Goal: Task Accomplishment & Management: Use online tool/utility

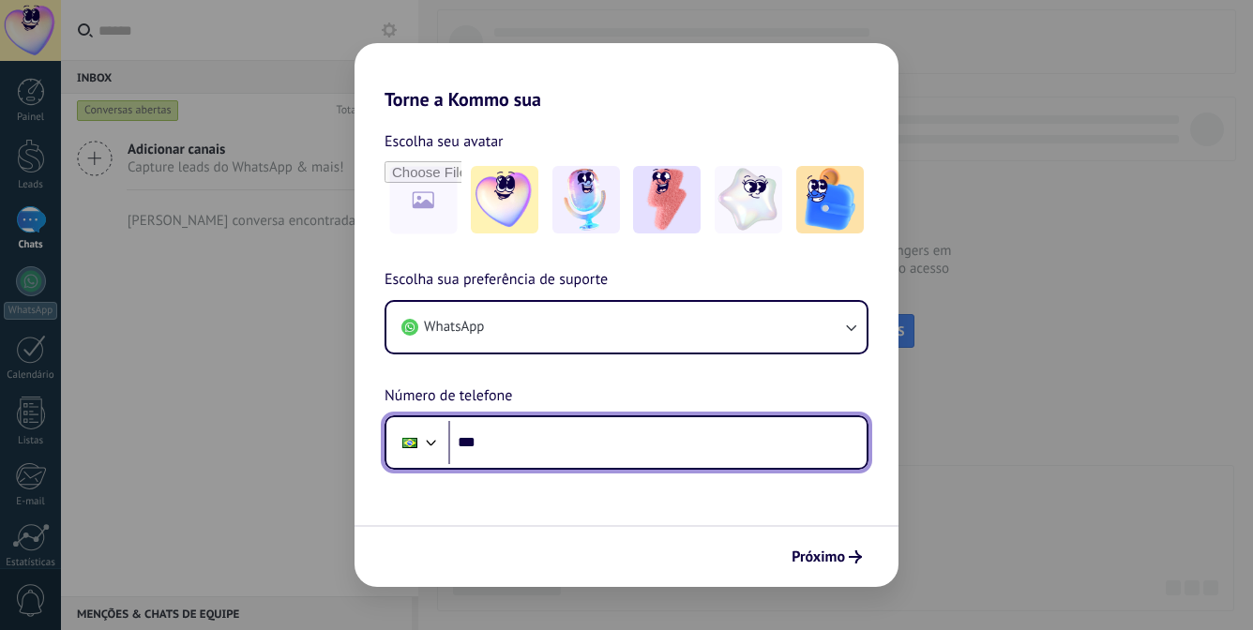
click at [564, 430] on input "***" at bounding box center [657, 442] width 418 height 43
paste input "********"
type input "**********"
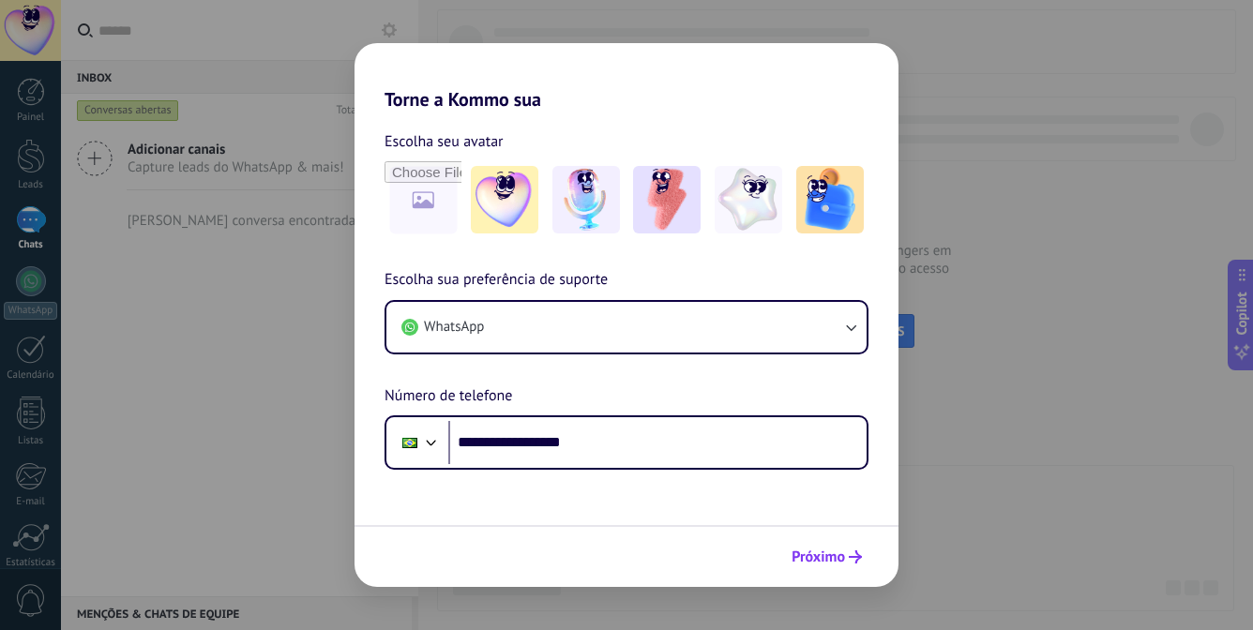
click at [831, 559] on span "Próximo" at bounding box center [818, 556] width 53 height 13
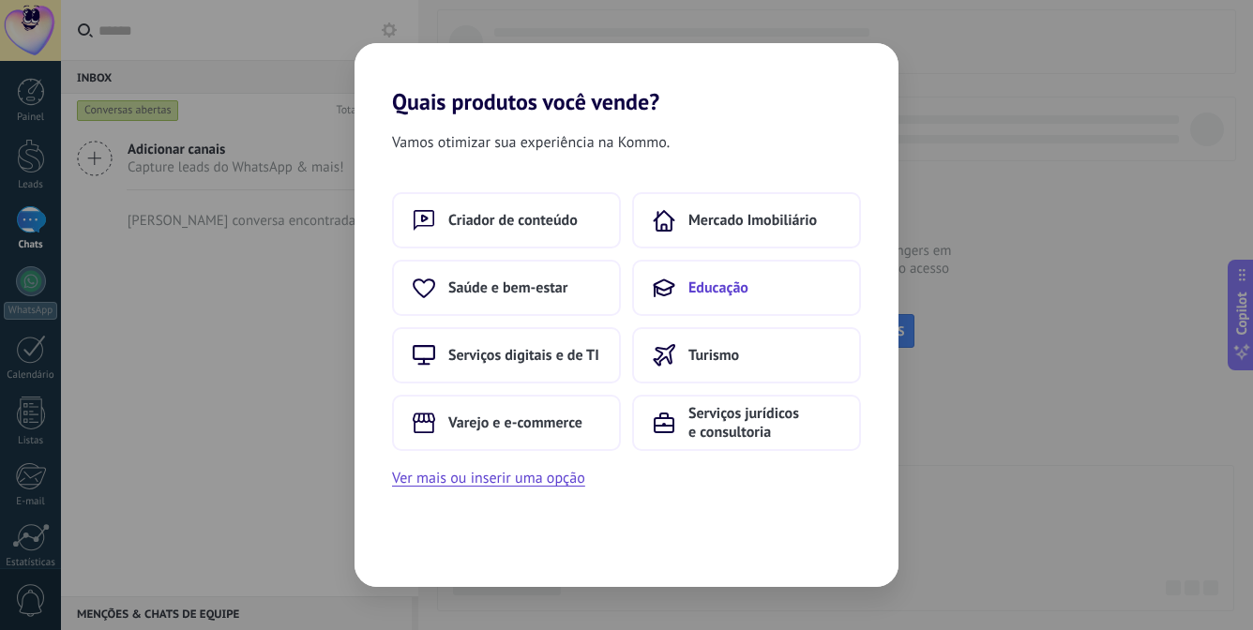
click at [789, 298] on button "Educação" at bounding box center [746, 288] width 229 height 56
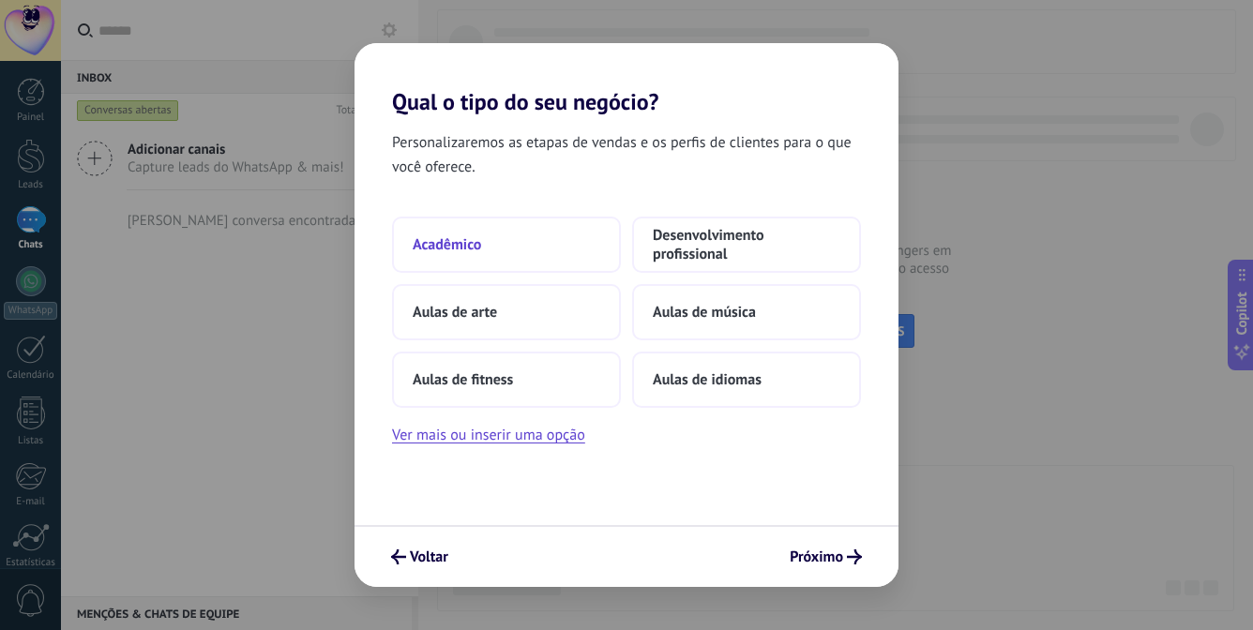
click at [518, 242] on button "Acadêmico" at bounding box center [506, 245] width 229 height 56
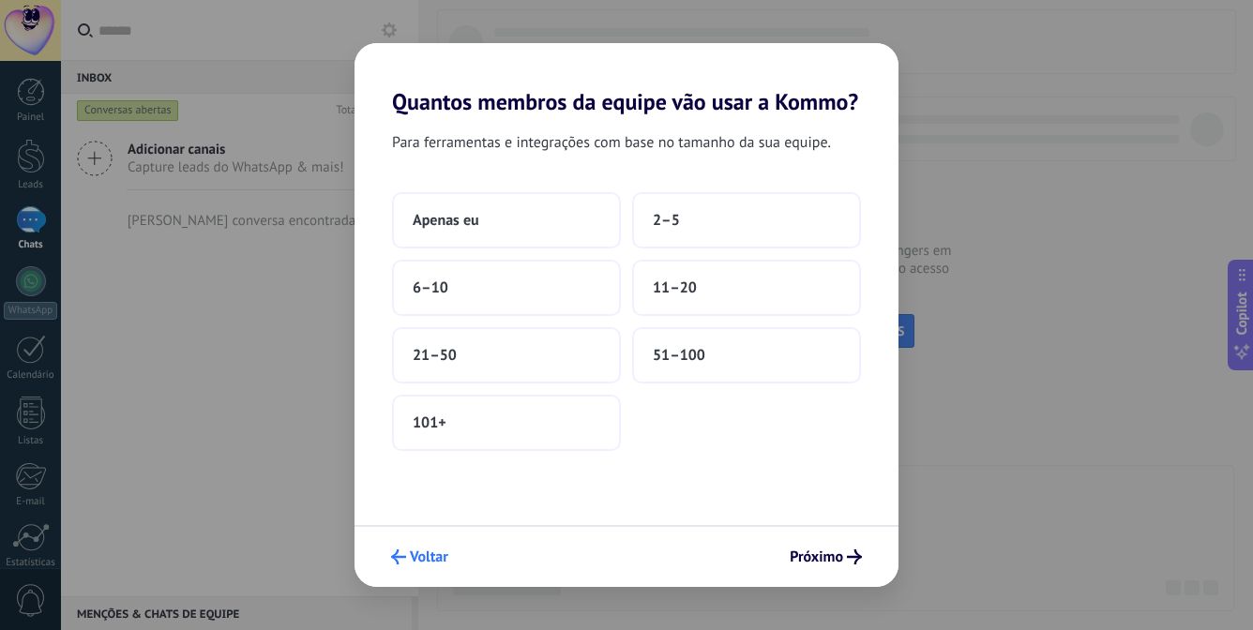
click at [437, 558] on span "Voltar" at bounding box center [429, 556] width 38 height 13
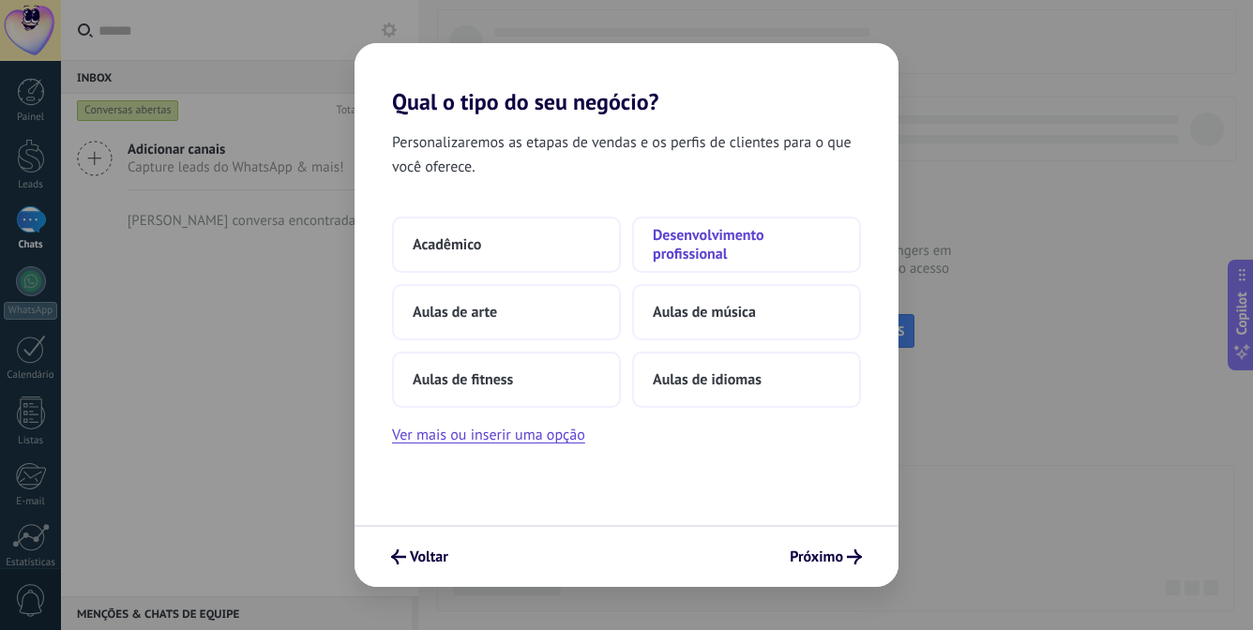
click at [716, 249] on span "Desenvolvimento profissional" at bounding box center [747, 245] width 188 height 38
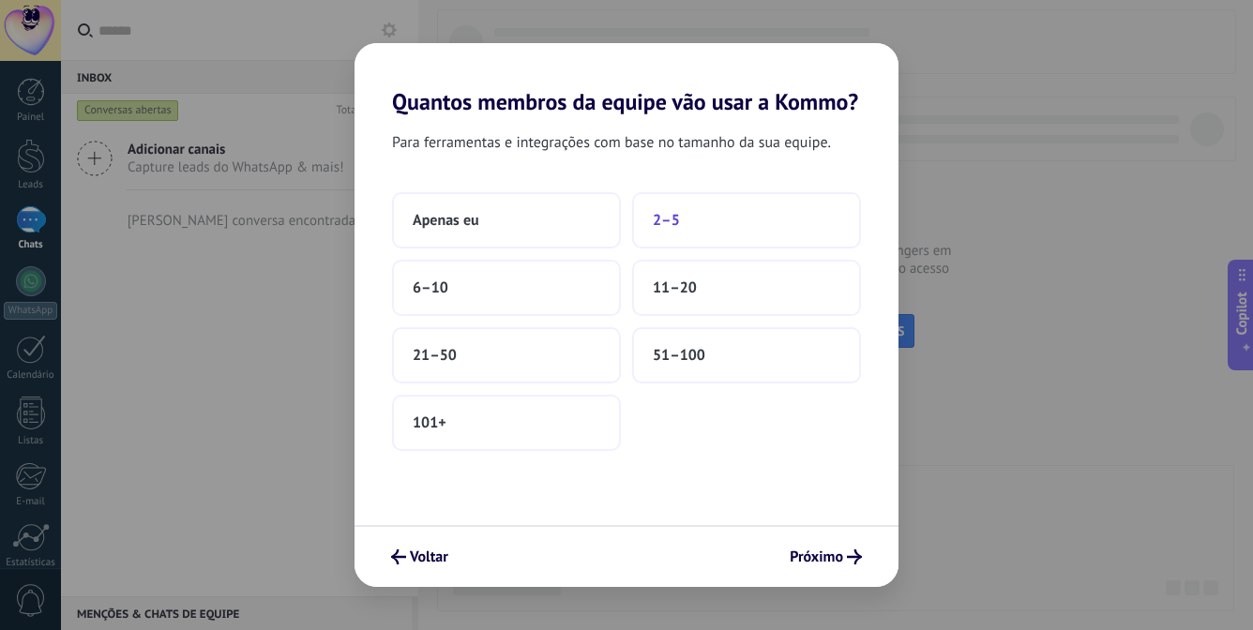
click at [672, 224] on span "2–5" at bounding box center [666, 220] width 27 height 19
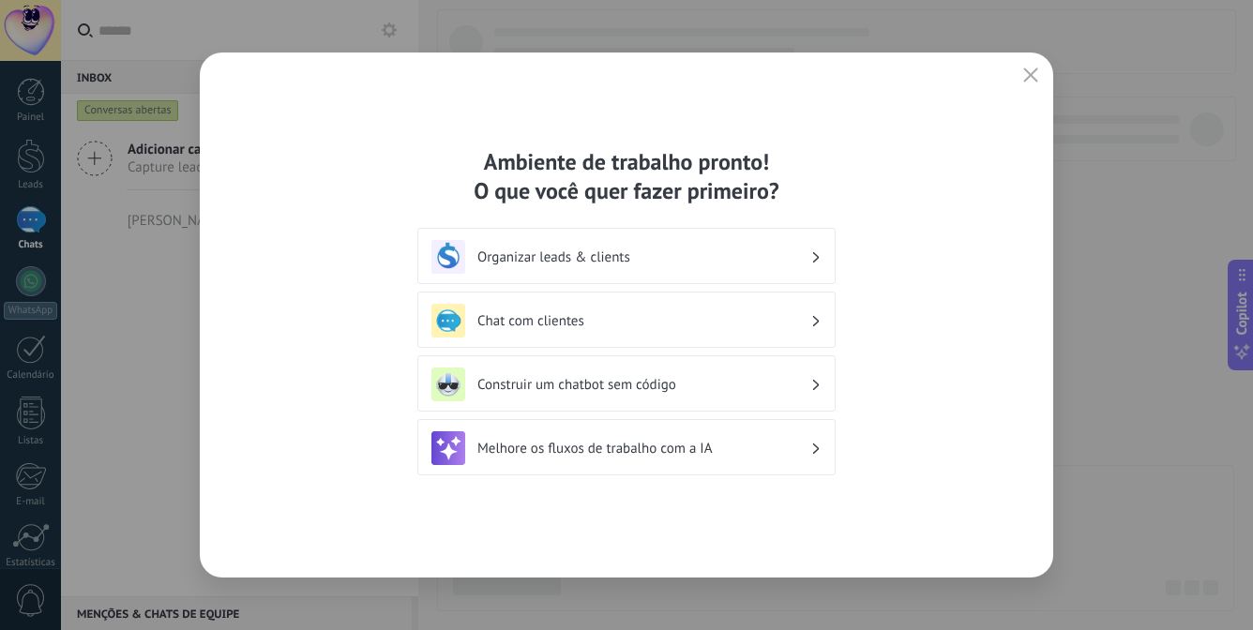
click at [542, 259] on h3 "Organizar leads & clients" at bounding box center [643, 258] width 333 height 18
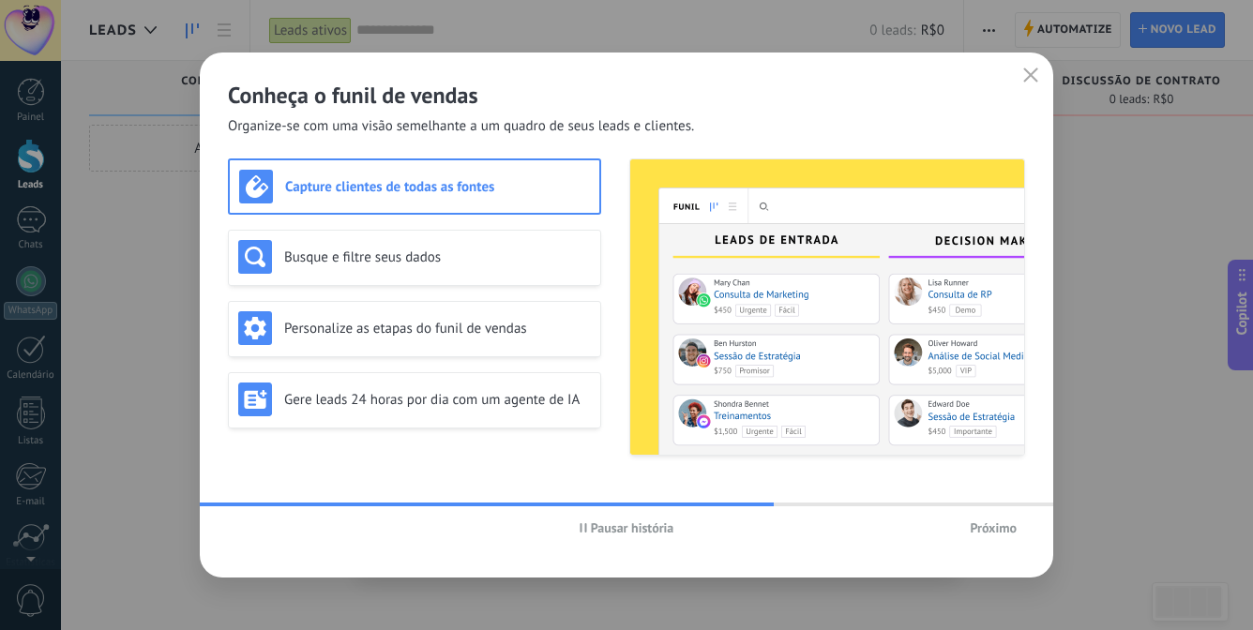
click at [1011, 528] on span "Próximo" at bounding box center [993, 527] width 47 height 13
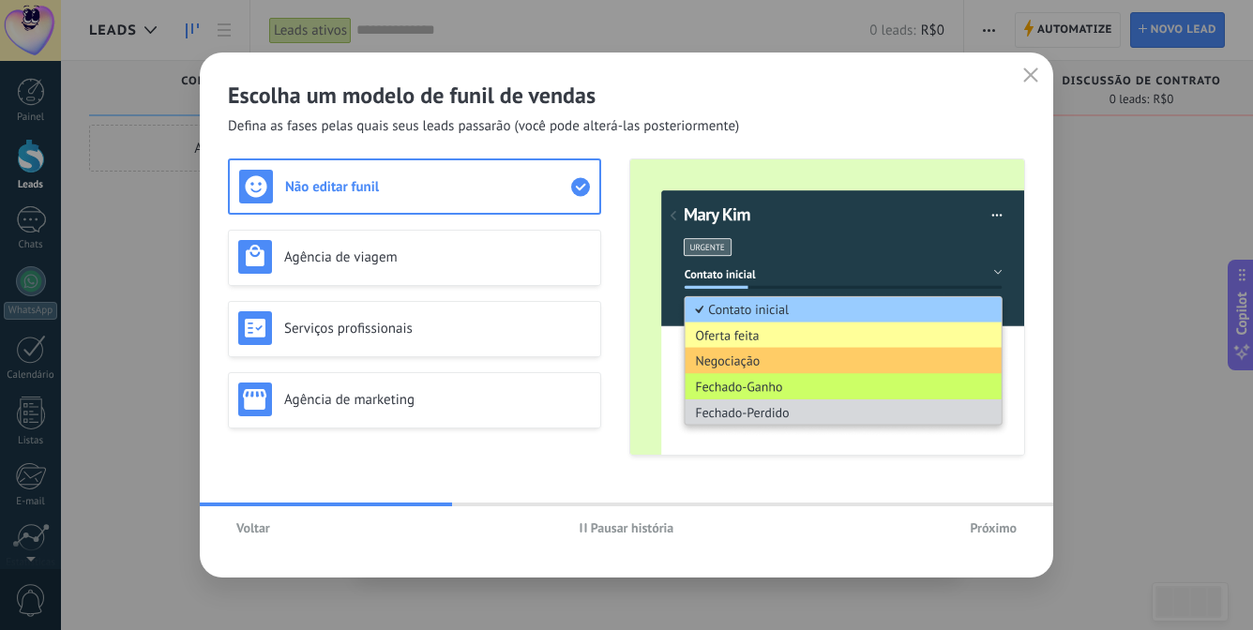
click at [995, 525] on span "Próximo" at bounding box center [993, 527] width 47 height 13
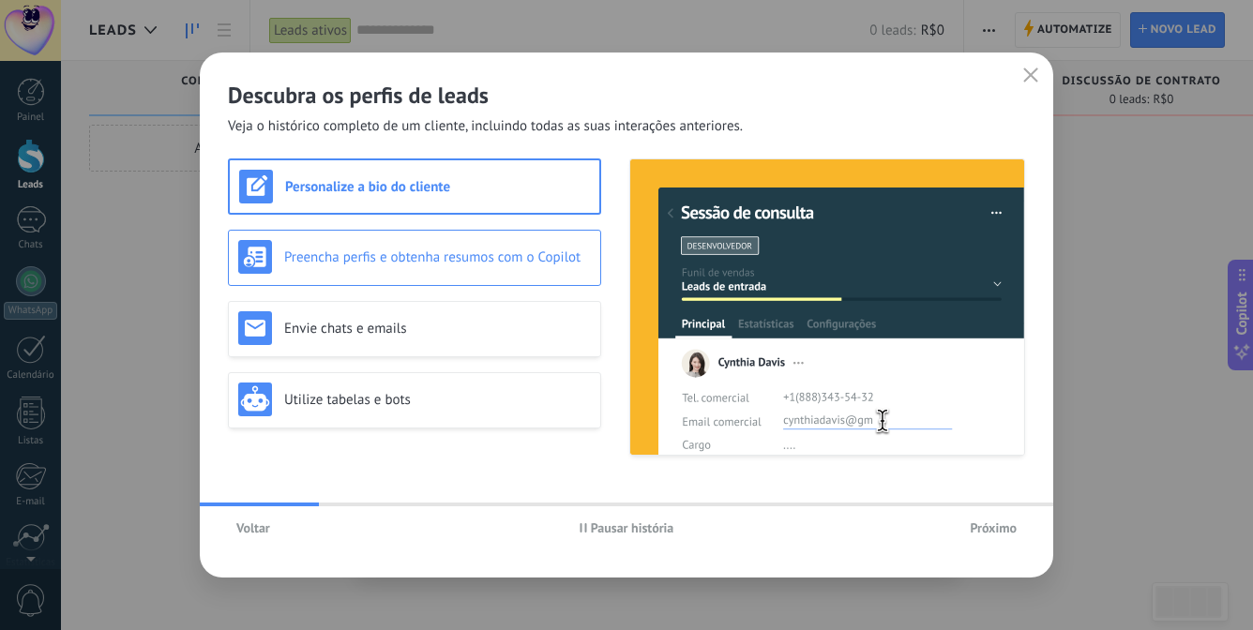
click at [457, 272] on div "Preencha perfis e obtenha resumos com o Copilot" at bounding box center [414, 257] width 353 height 34
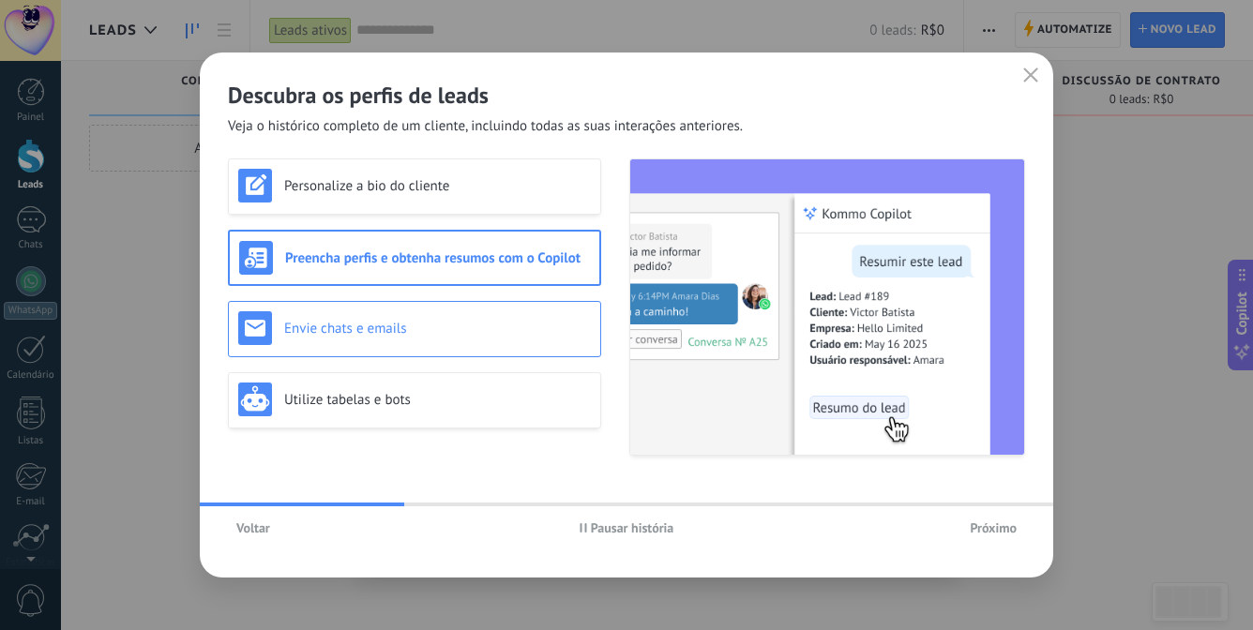
click at [473, 318] on div "Envie chats e emails" at bounding box center [414, 328] width 353 height 34
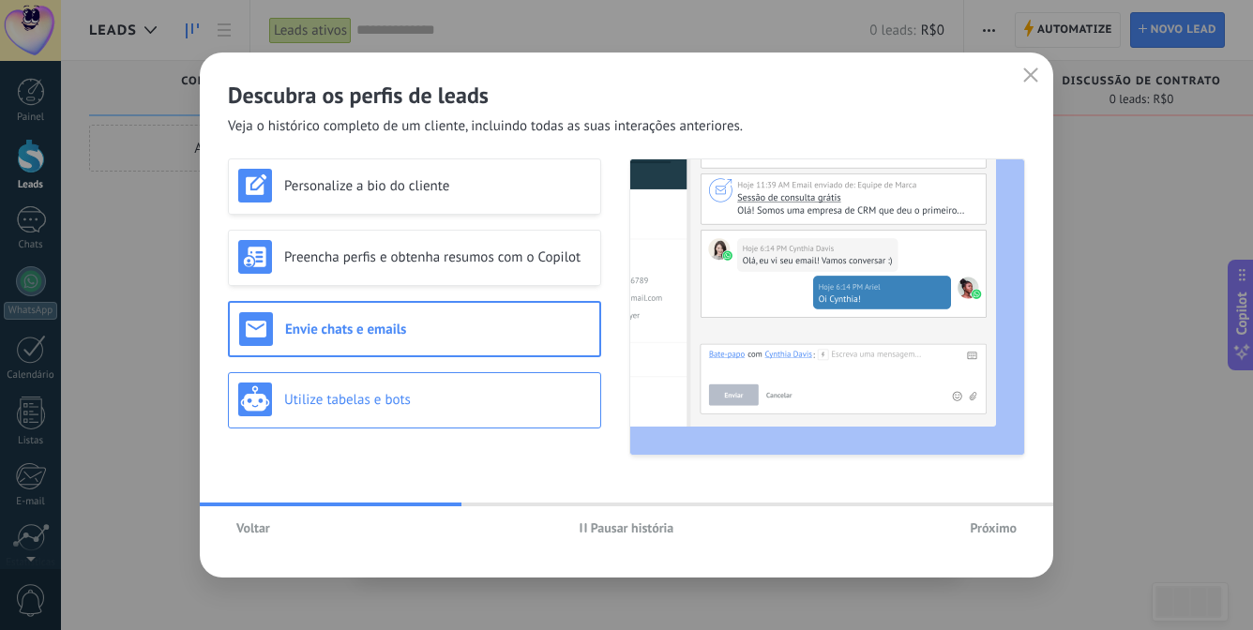
click at [466, 406] on h3 "Utilize tabelas e bots" at bounding box center [437, 400] width 307 height 18
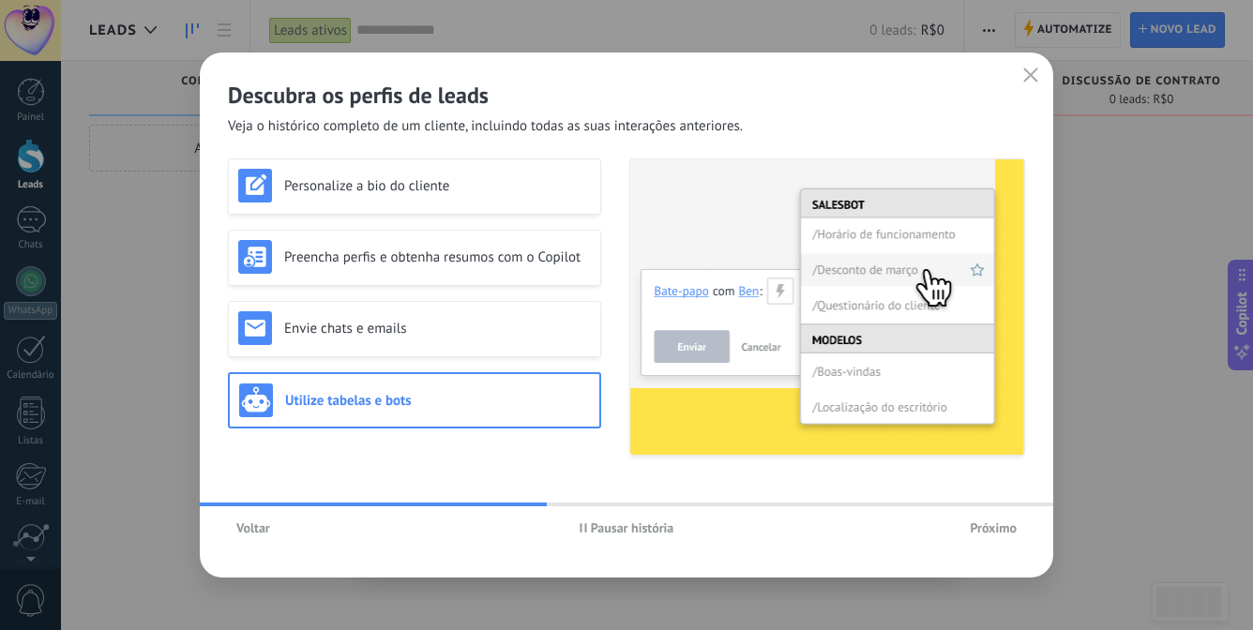
click at [983, 522] on span "Próximo" at bounding box center [993, 527] width 47 height 13
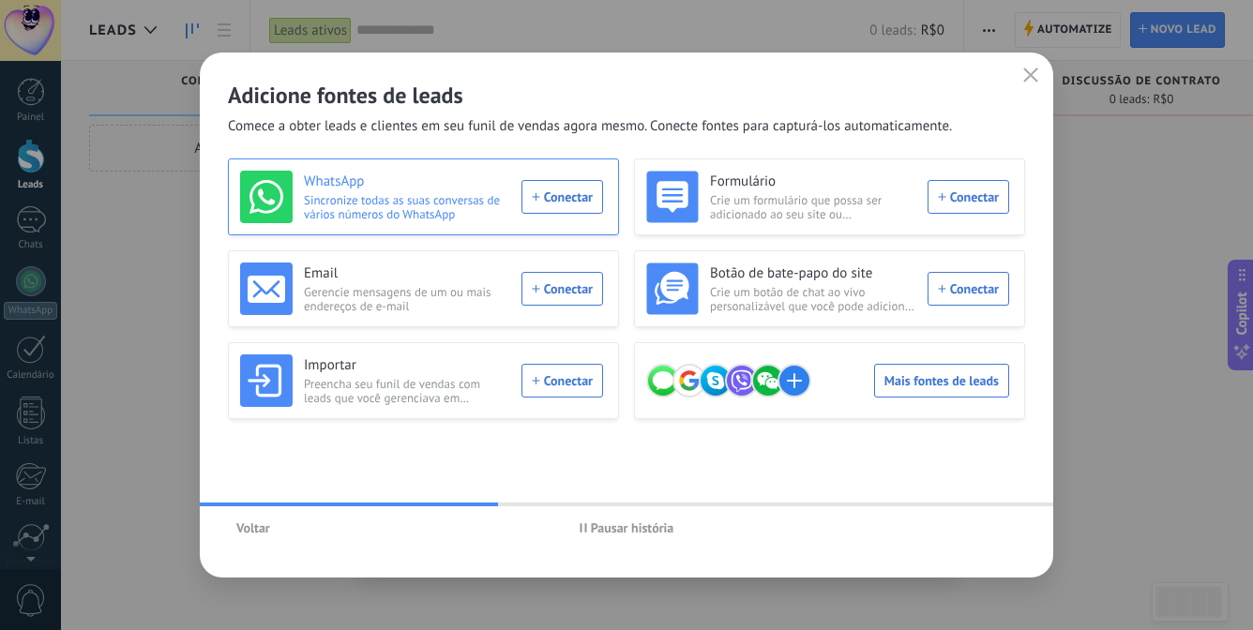
click at [550, 195] on div "WhatsApp Sincronize todas as suas conversas de vários números do WhatsApp Conec…" at bounding box center [421, 197] width 363 height 53
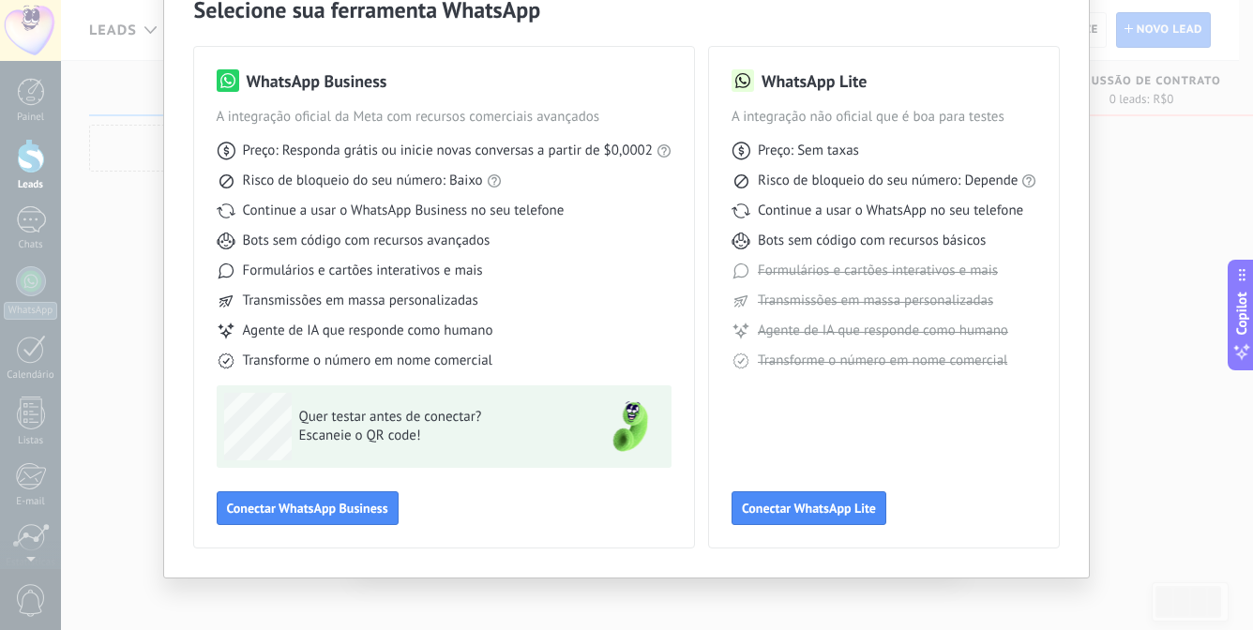
scroll to position [94, 0]
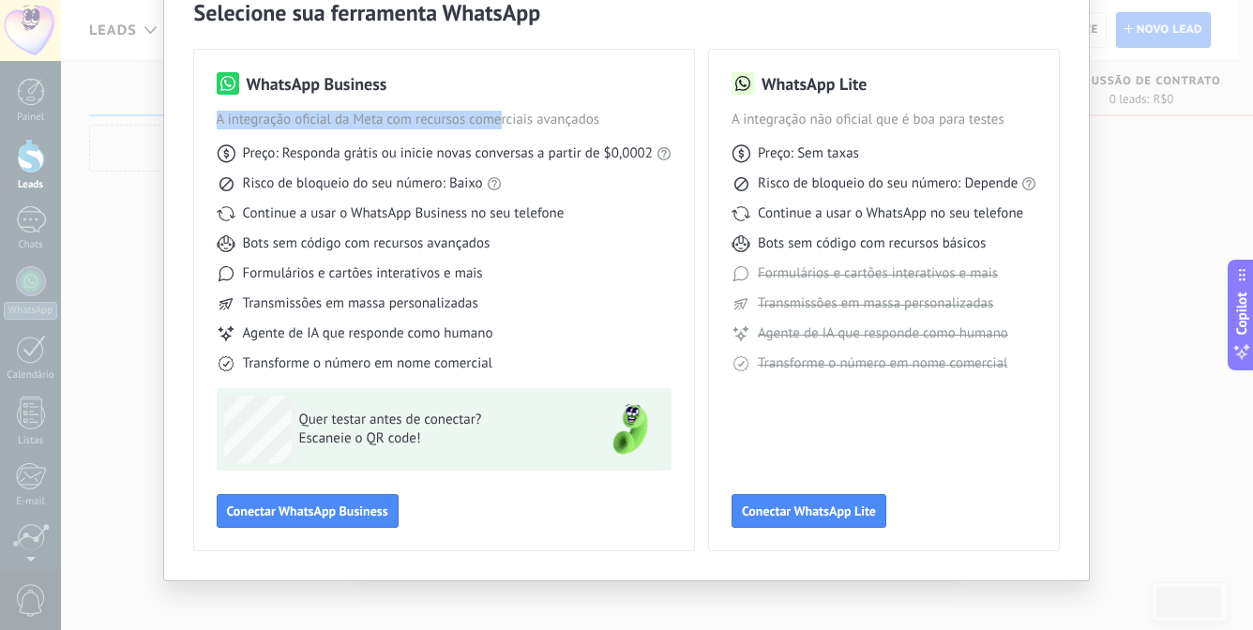
drag, startPoint x: 214, startPoint y: 127, endPoint x: 496, endPoint y: 128, distance: 282.3
click at [496, 128] on span "A integração oficial da Meta com recursos comerciais avançados" at bounding box center [444, 120] width 455 height 19
drag, startPoint x: 336, startPoint y: 212, endPoint x: 483, endPoint y: 209, distance: 147.3
click at [483, 209] on span "Continue a usar o WhatsApp Business no seu telefone" at bounding box center [404, 213] width 322 height 19
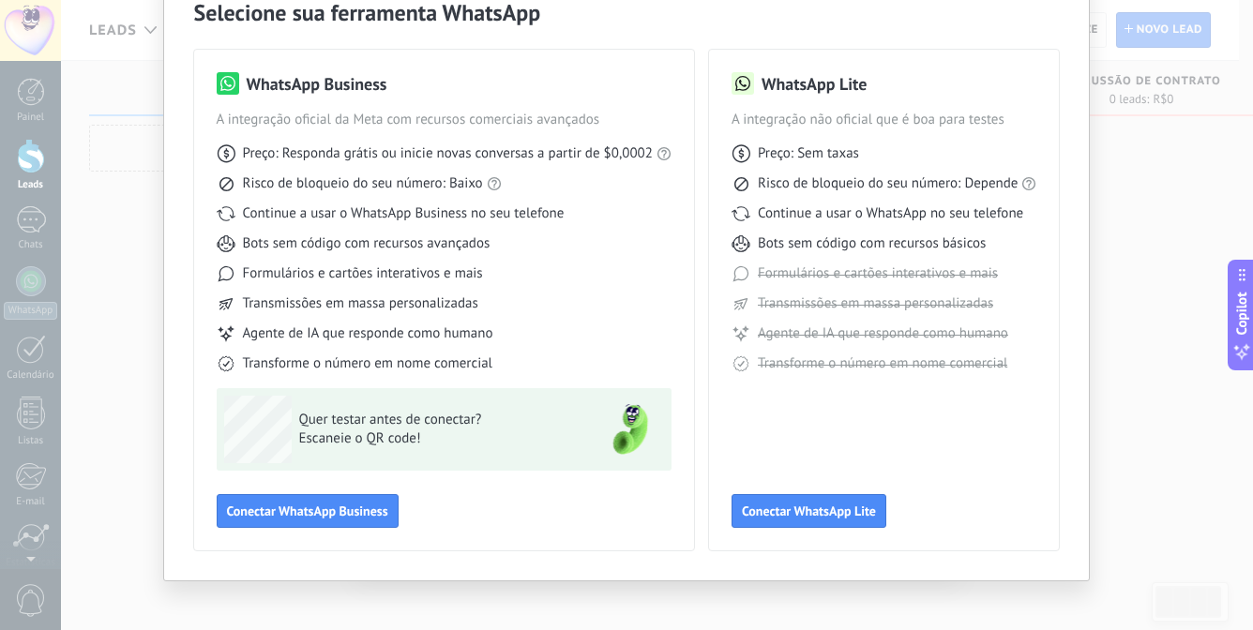
click at [491, 207] on span "Continue a usar o WhatsApp Business no seu telefone" at bounding box center [404, 213] width 322 height 19
drag, startPoint x: 262, startPoint y: 246, endPoint x: 449, endPoint y: 241, distance: 187.6
click at [449, 241] on span "Bots sem código com recursos avançados" at bounding box center [367, 243] width 248 height 19
drag, startPoint x: 251, startPoint y: 164, endPoint x: 581, endPoint y: 140, distance: 330.1
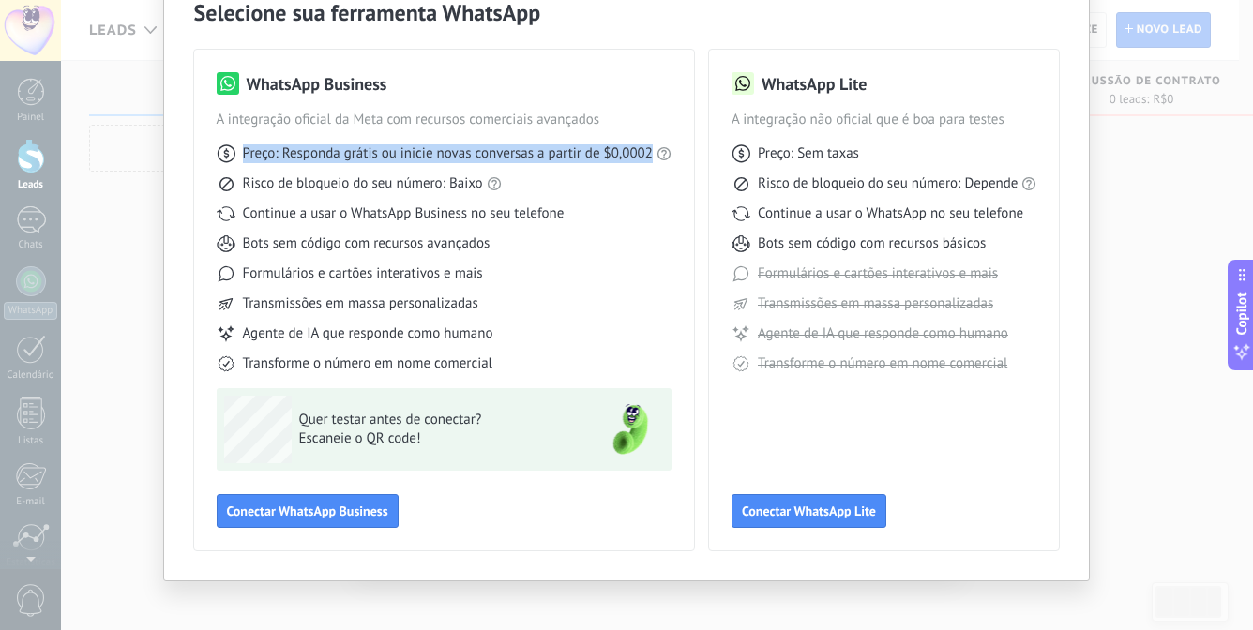
click at [581, 140] on div "Preço: Responda grátis ou inicie novas conversas a partir de $0,0002 Risco de b…" at bounding box center [444, 251] width 455 height 244
click at [585, 161] on span "Preço: Responda grátis ou inicie novas conversas a partir de $0,0002" at bounding box center [448, 153] width 410 height 19
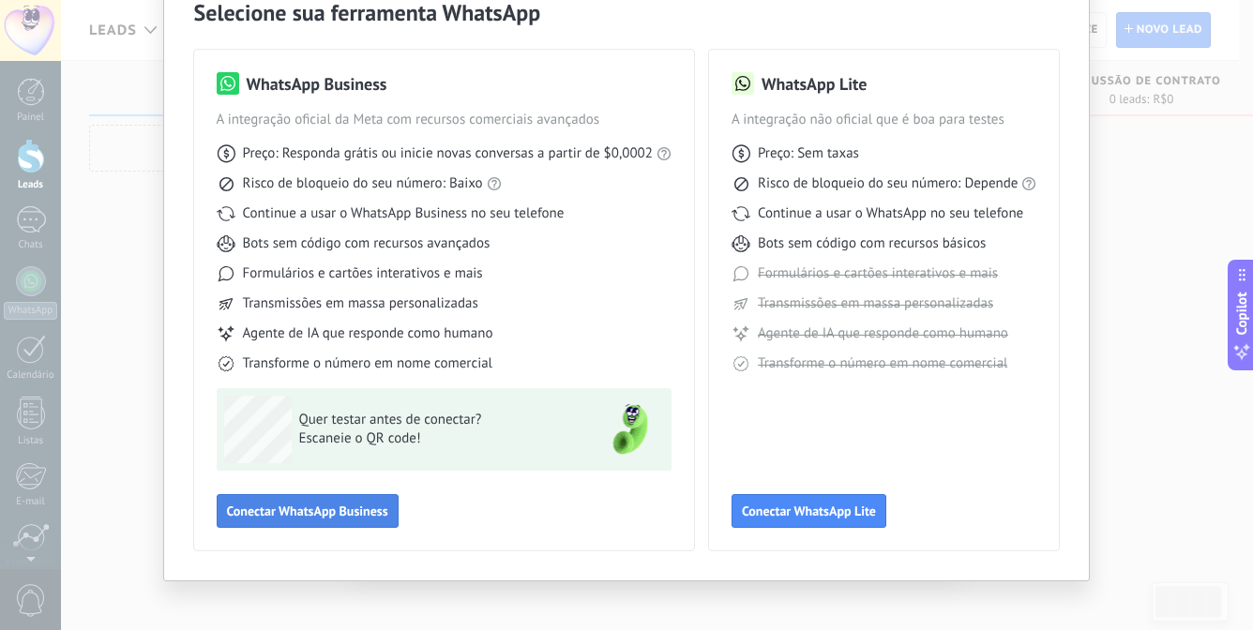
click at [356, 526] on button "Conectar WhatsApp Business" at bounding box center [308, 511] width 182 height 34
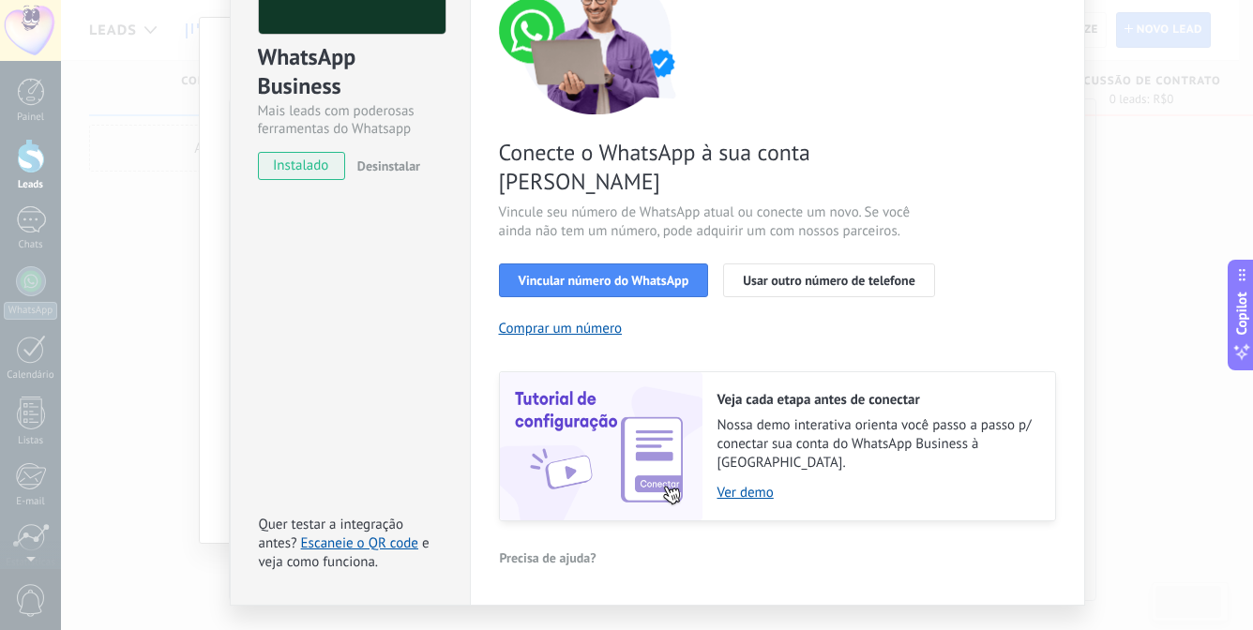
scroll to position [188, 0]
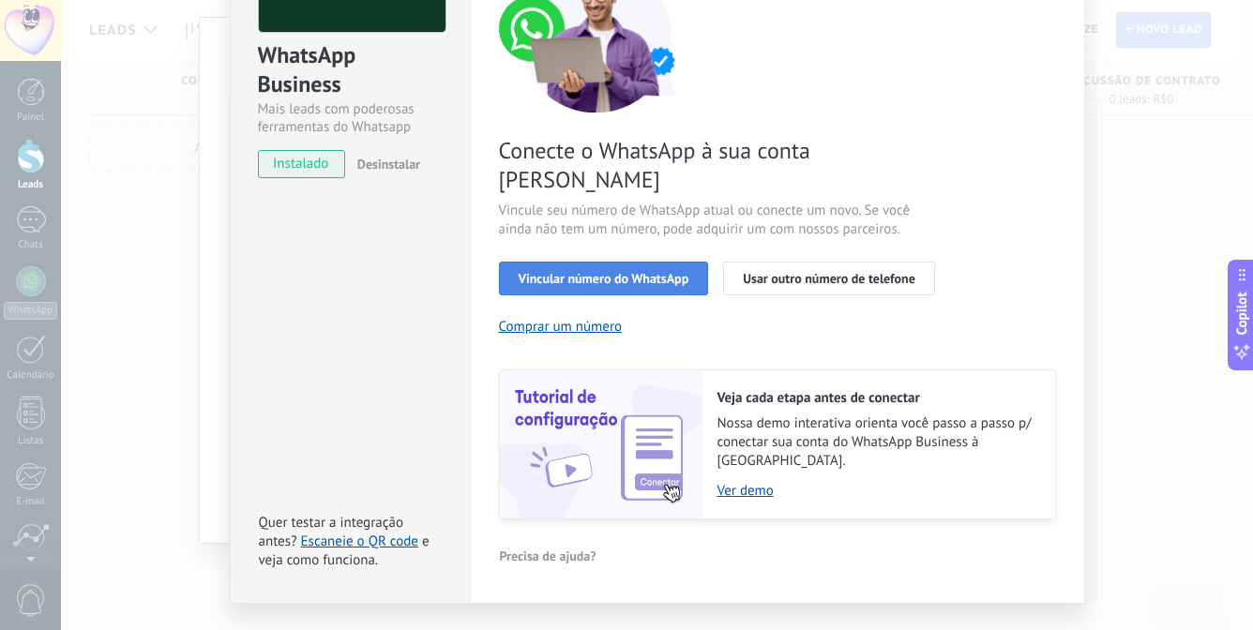
click at [611, 272] on span "Vincular número do WhatsApp" at bounding box center [604, 278] width 171 height 13
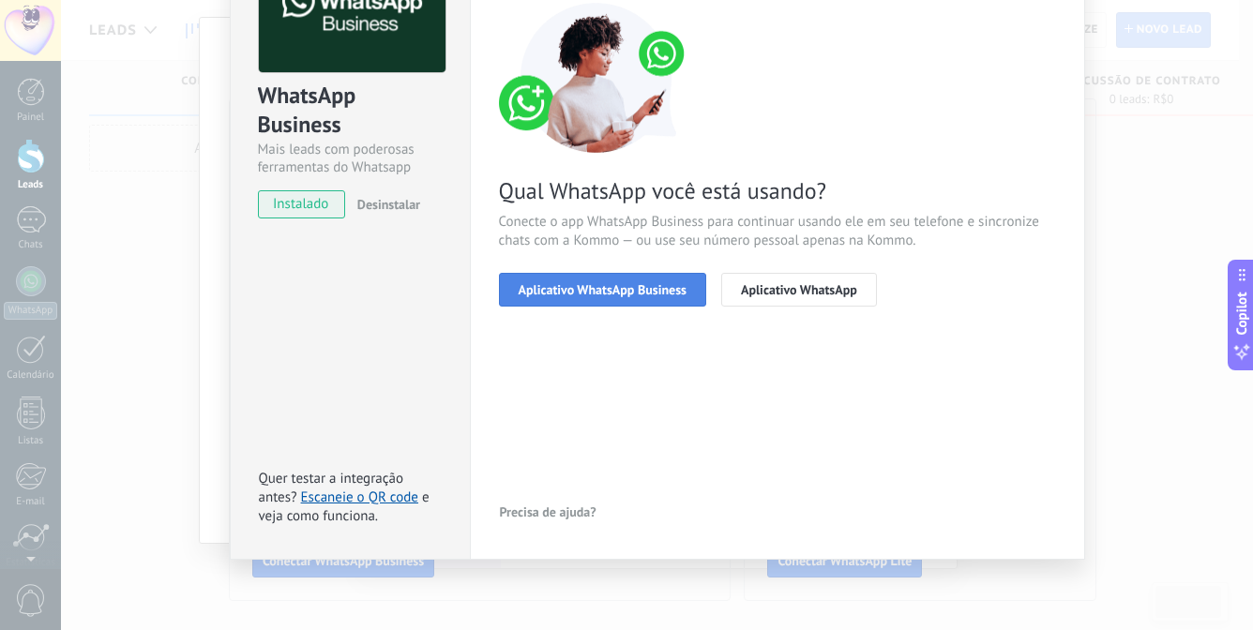
click at [566, 298] on button "Aplicativo WhatsApp Business" at bounding box center [602, 290] width 207 height 34
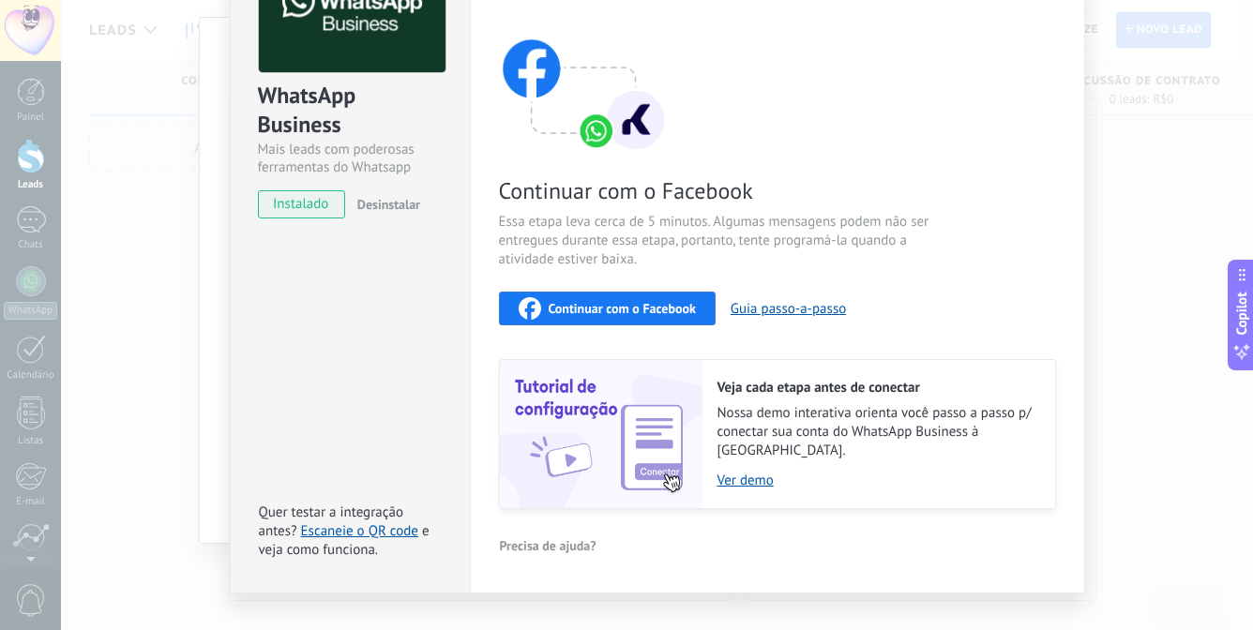
click at [609, 306] on span "Continuar com o Facebook" at bounding box center [622, 308] width 147 height 13
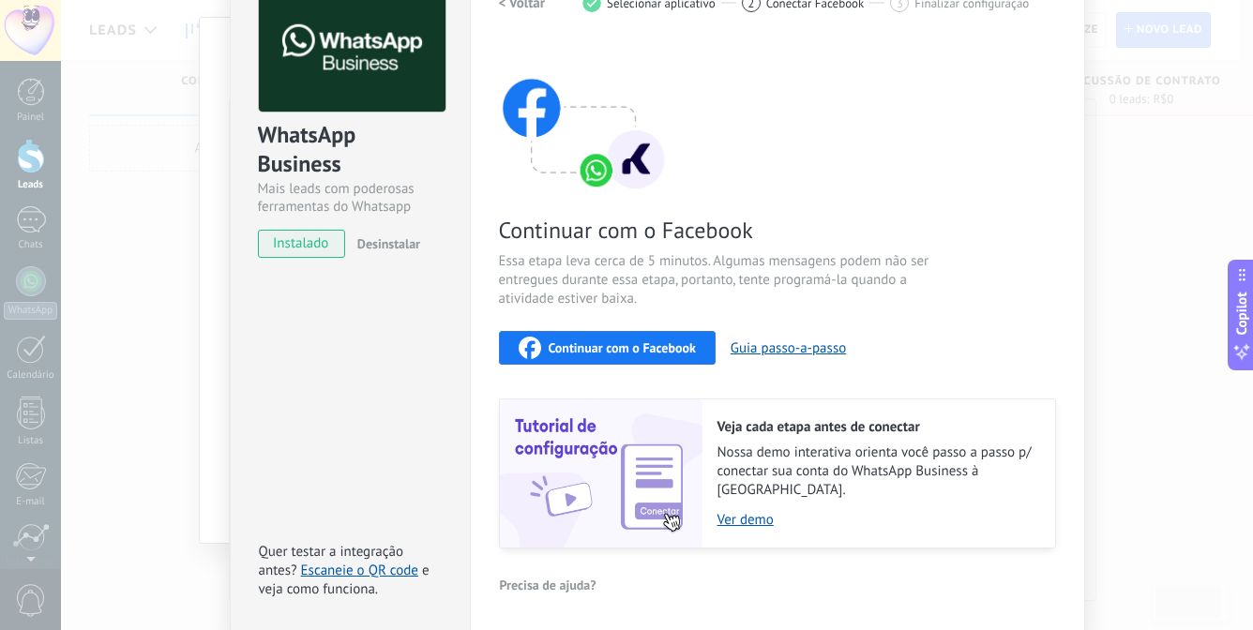
scroll to position [167, 0]
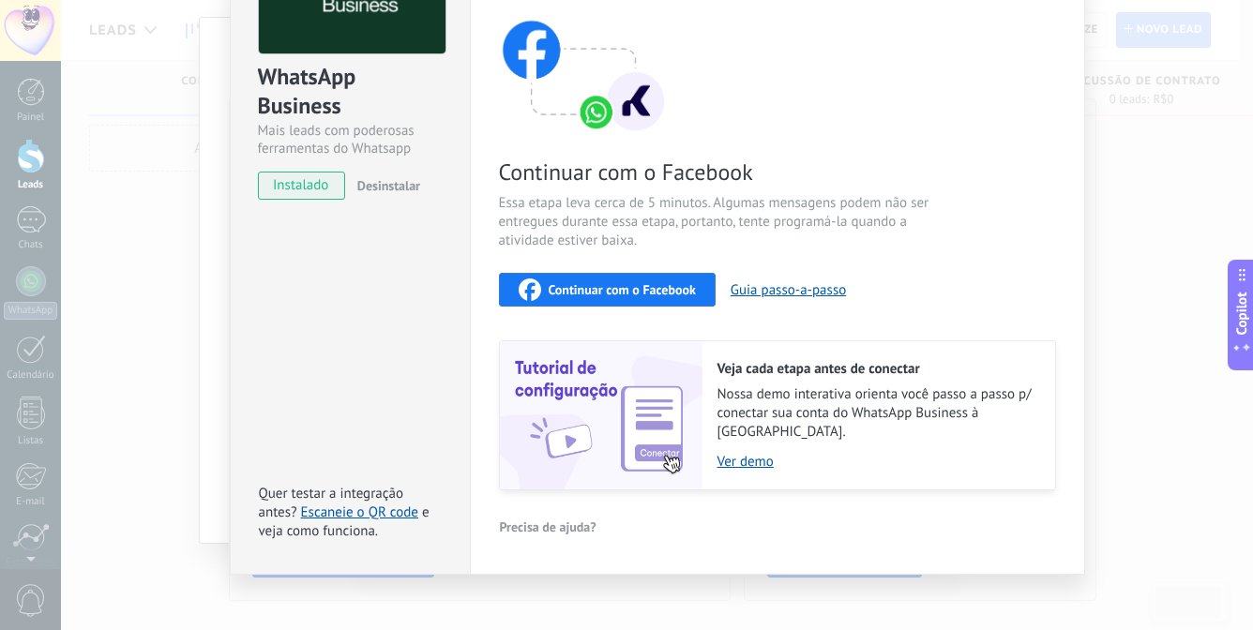
click at [592, 283] on span "Continuar com o Facebook" at bounding box center [622, 289] width 147 height 13
click at [811, 281] on button "Guia passo-a-passo" at bounding box center [788, 290] width 115 height 18
click at [741, 453] on link "Ver demo" at bounding box center [876, 462] width 319 height 18
click at [639, 285] on span "Continuar com o Facebook" at bounding box center [622, 289] width 147 height 13
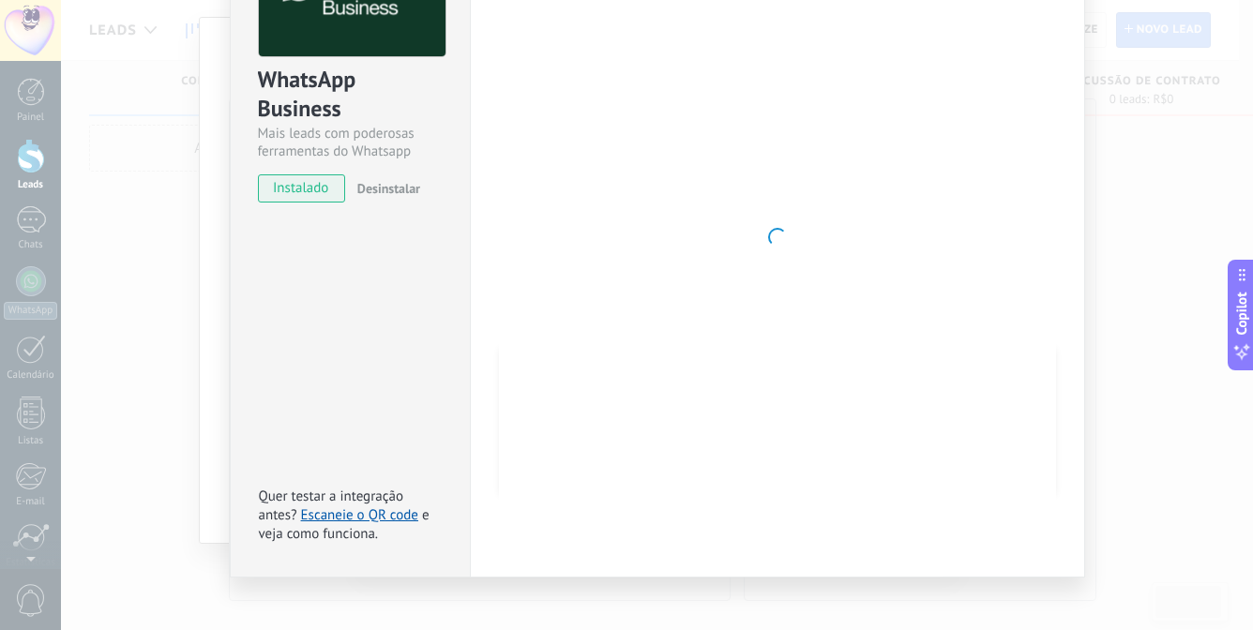
scroll to position [163, 0]
click at [373, 507] on link "Escaneie o QR code" at bounding box center [359, 516] width 117 height 18
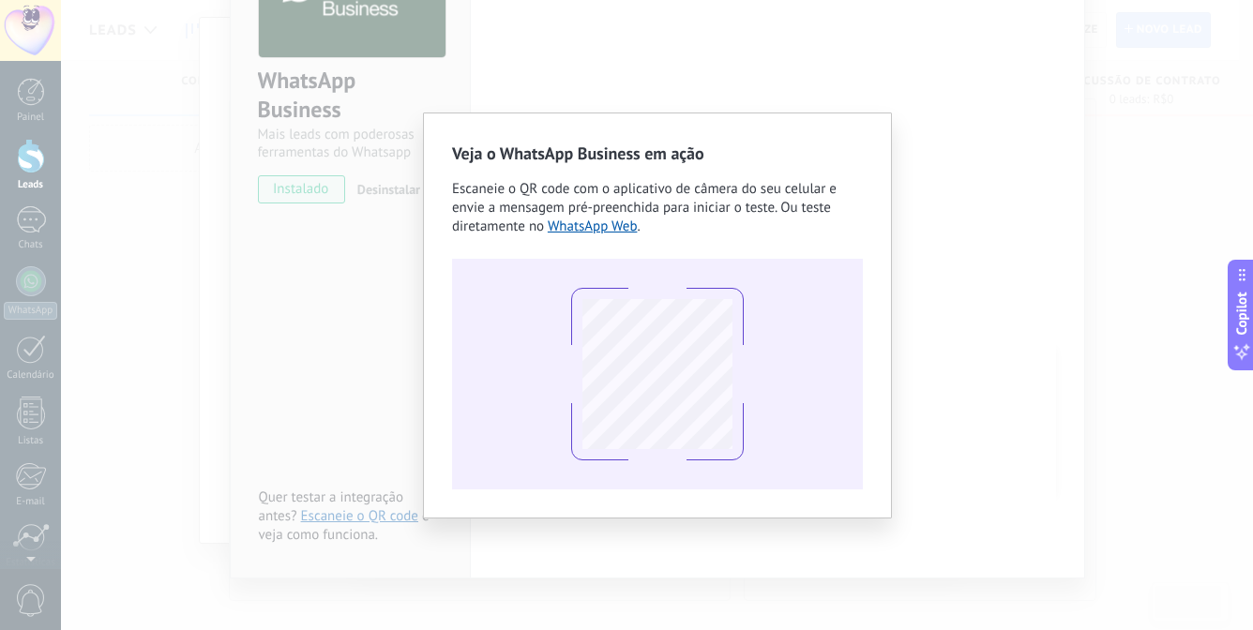
click at [1000, 218] on div "Veja o WhatsApp Business em ação Escaneie o QR code com o aplicativo de câmera …" at bounding box center [657, 315] width 1192 height 630
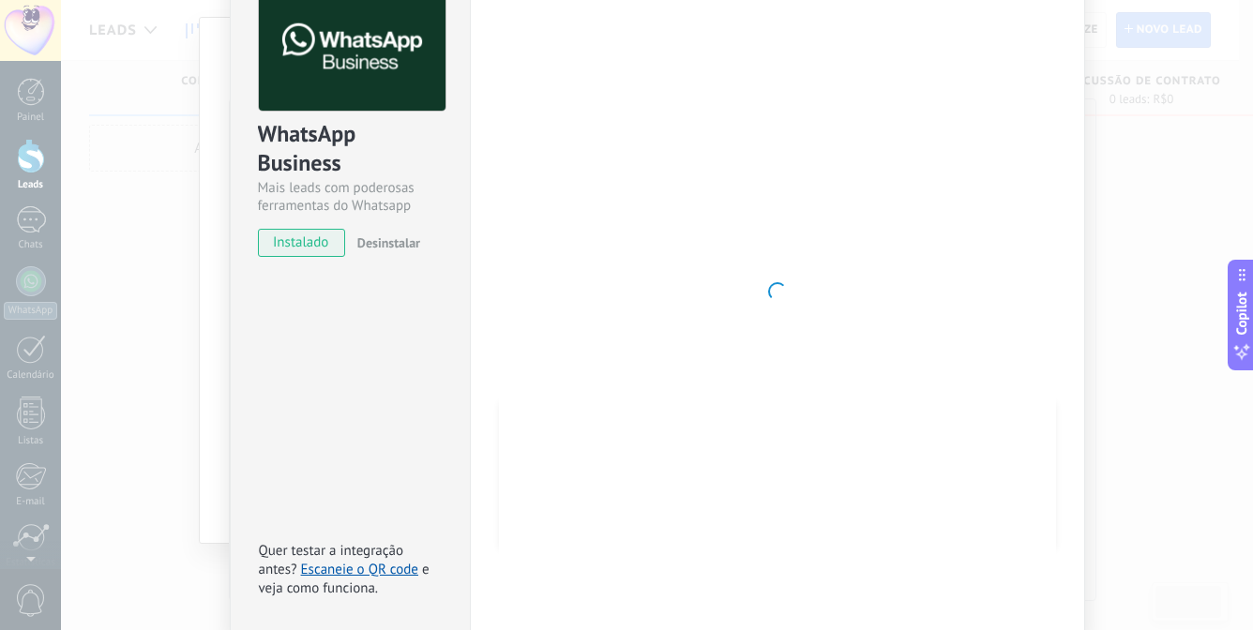
scroll to position [0, 0]
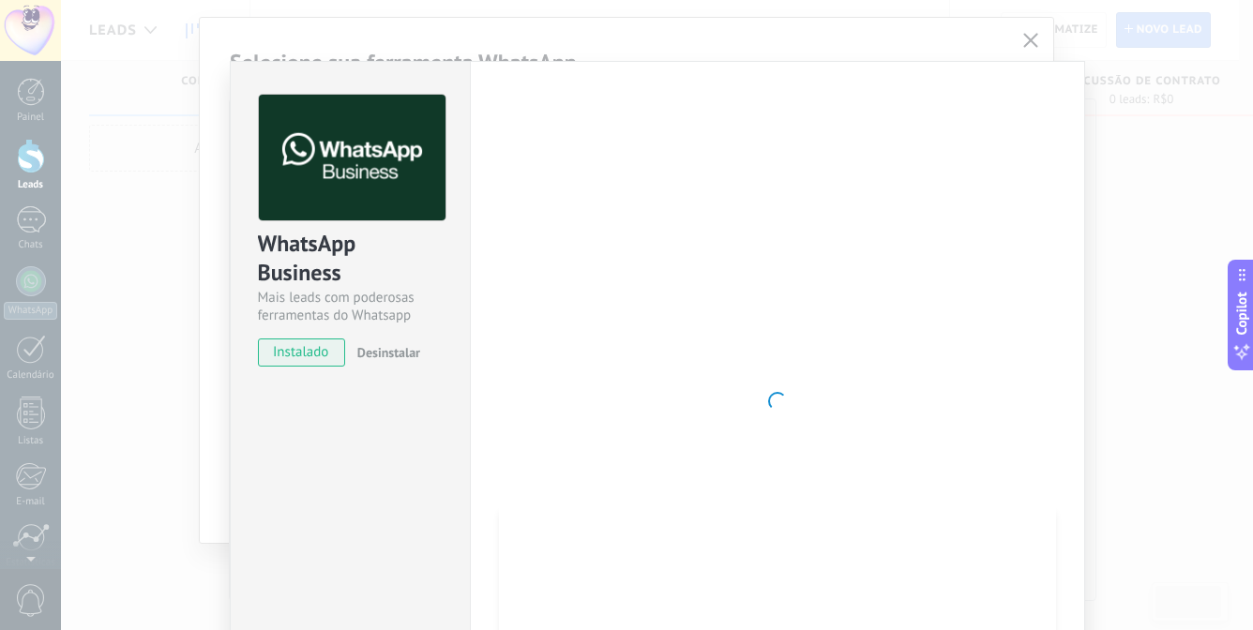
click at [1145, 91] on div "WhatsApp Business Mais leads com poderosas ferramentas do Whatsapp instalado De…" at bounding box center [657, 315] width 1192 height 630
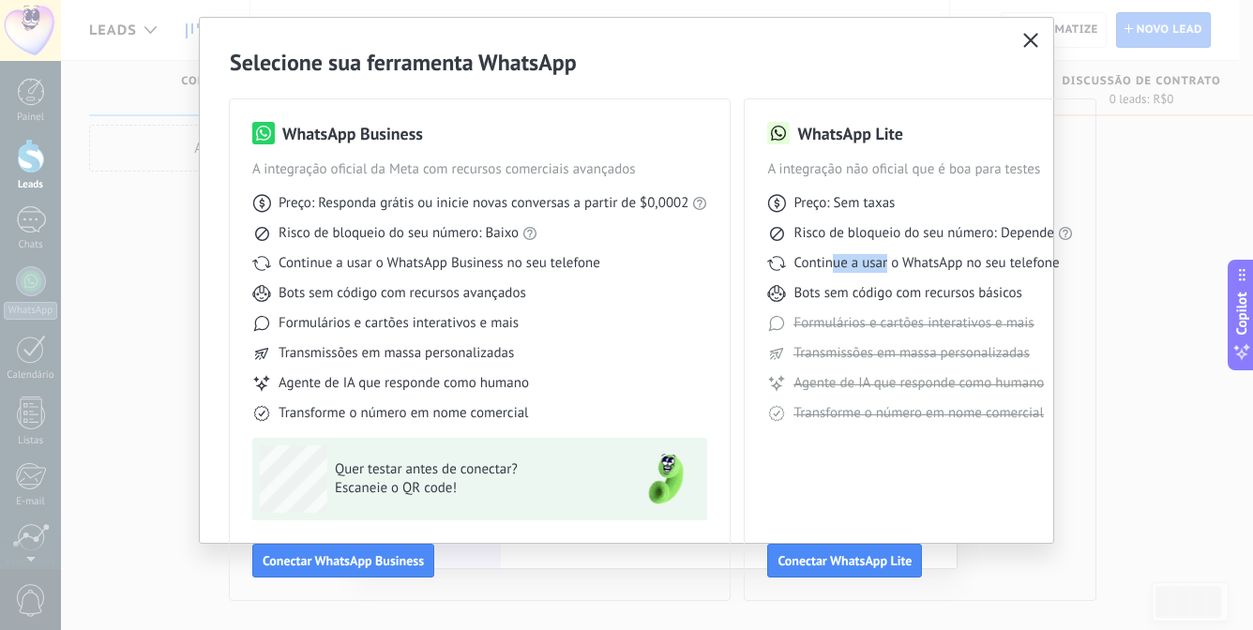
drag, startPoint x: 885, startPoint y: 265, endPoint x: 819, endPoint y: 266, distance: 66.6
click at [824, 266] on span "Continue a usar o WhatsApp no seu telefone" at bounding box center [925, 263] width 265 height 19
click at [871, 234] on span "Risco de bloqueio do seu número: Depende" at bounding box center [923, 233] width 261 height 19
click at [1018, 44] on button "button" at bounding box center [1030, 41] width 24 height 26
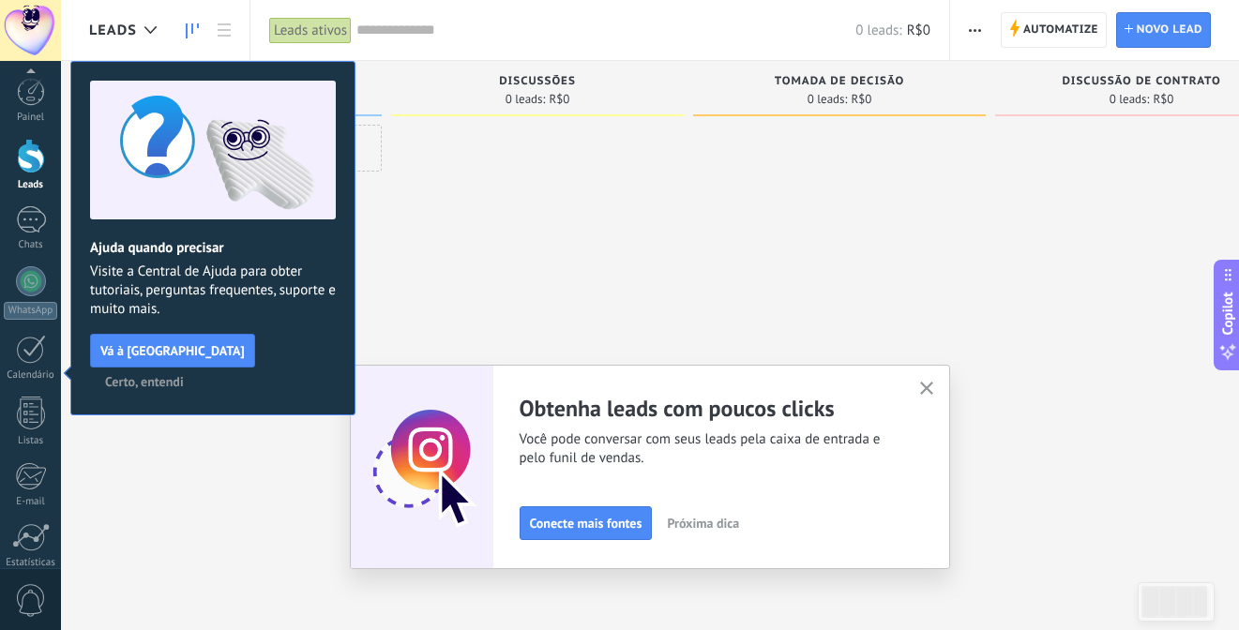
scroll to position [150, 0]
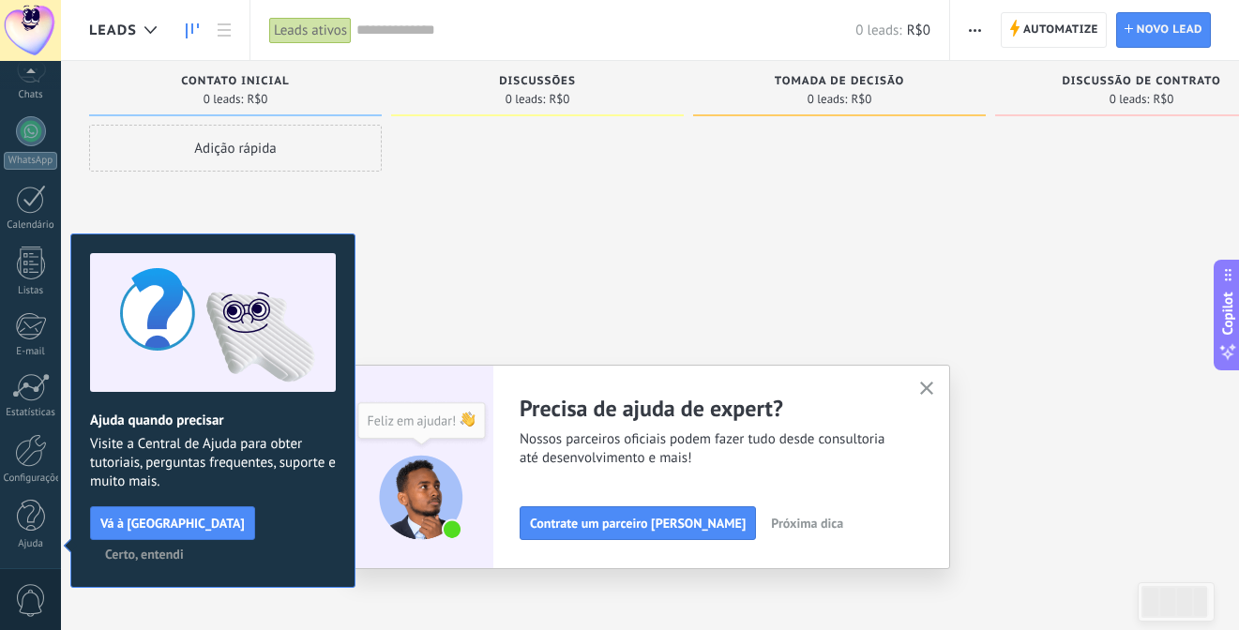
click at [934, 390] on use "button" at bounding box center [927, 389] width 14 height 14
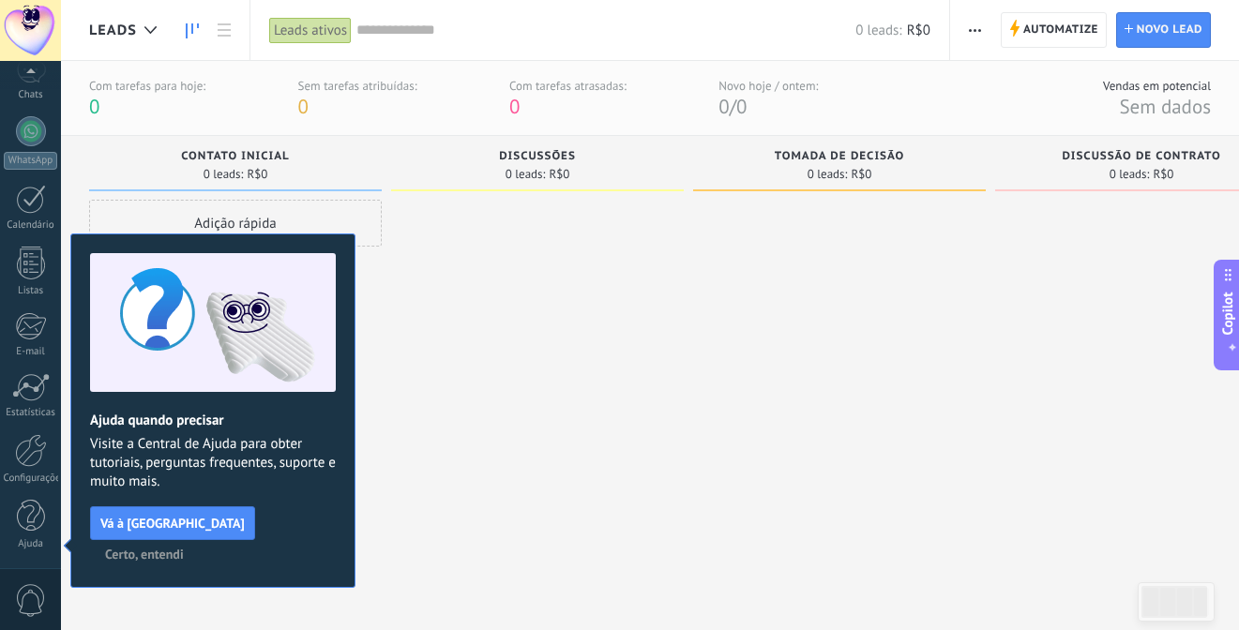
click at [184, 548] on span "Certo, entendi" at bounding box center [144, 554] width 79 height 13
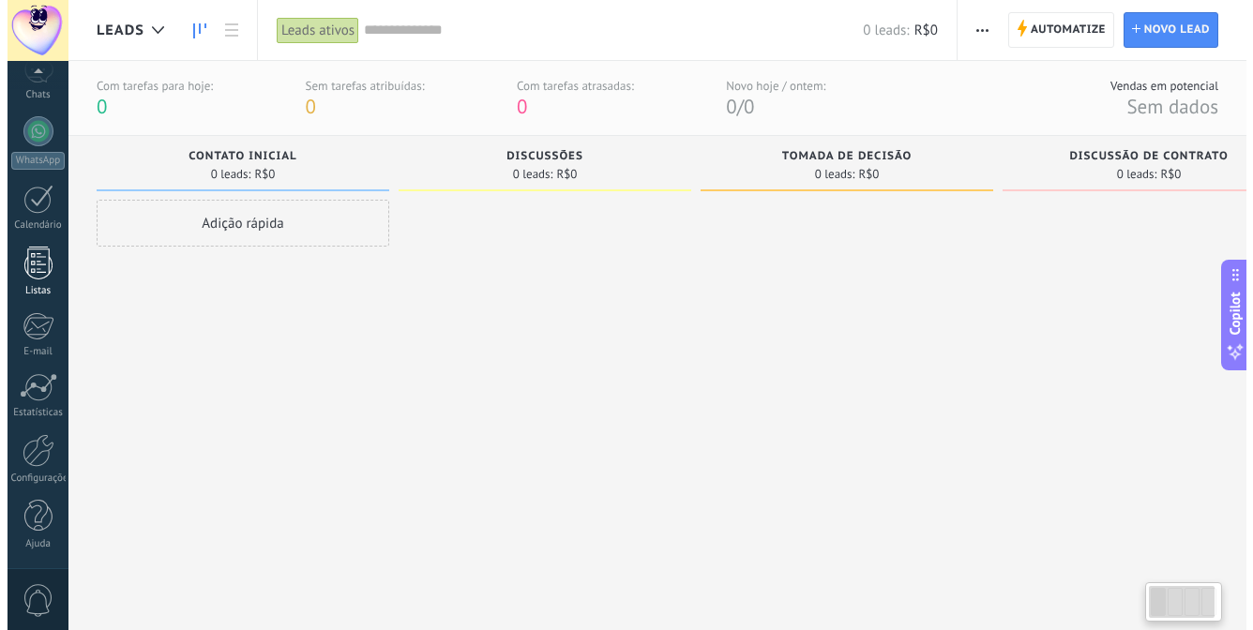
scroll to position [0, 0]
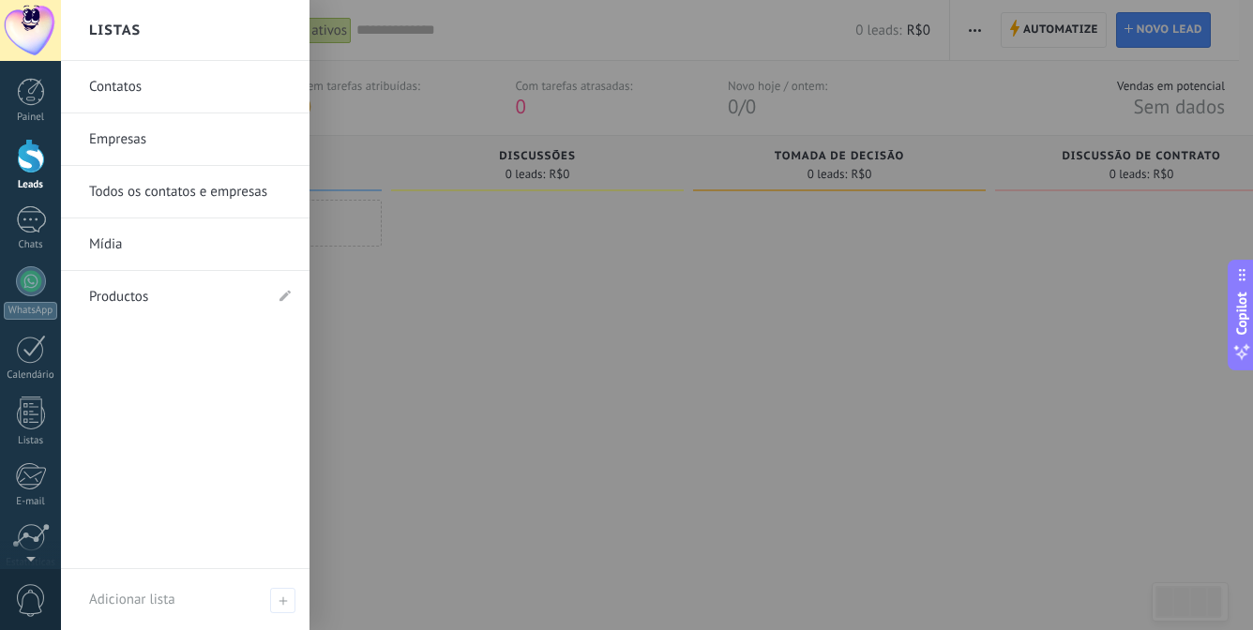
click at [220, 92] on link "Contatos" at bounding box center [190, 87] width 202 height 53
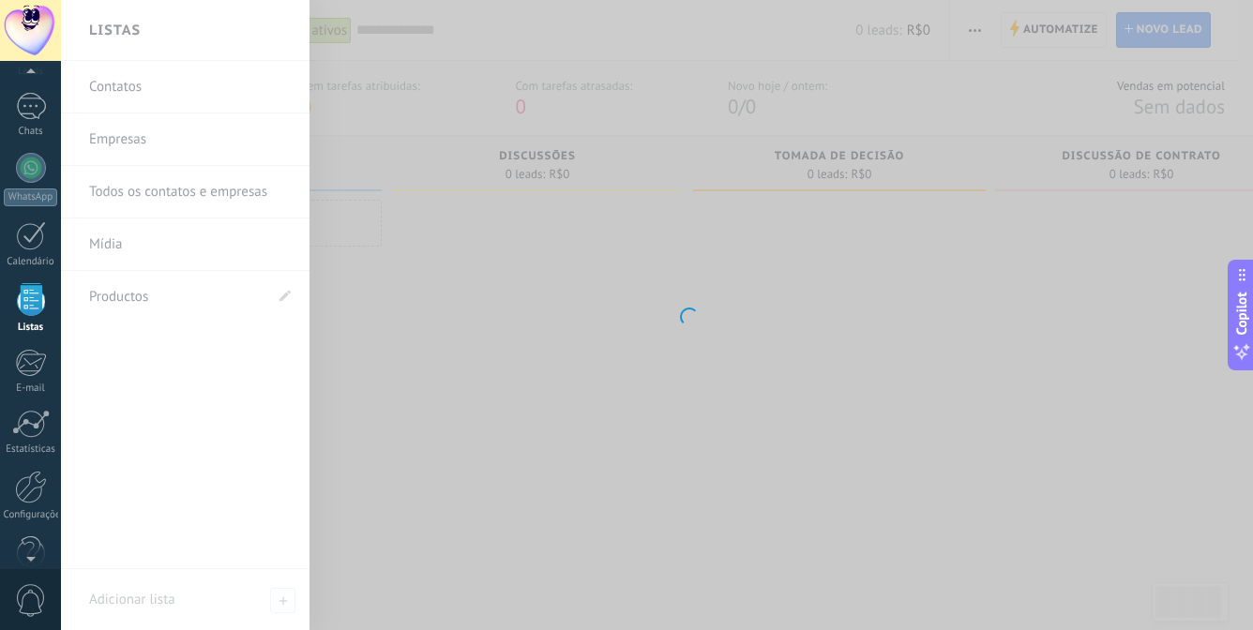
scroll to position [116, 0]
click at [36, 377] on link "E-mail" at bounding box center [30, 369] width 61 height 46
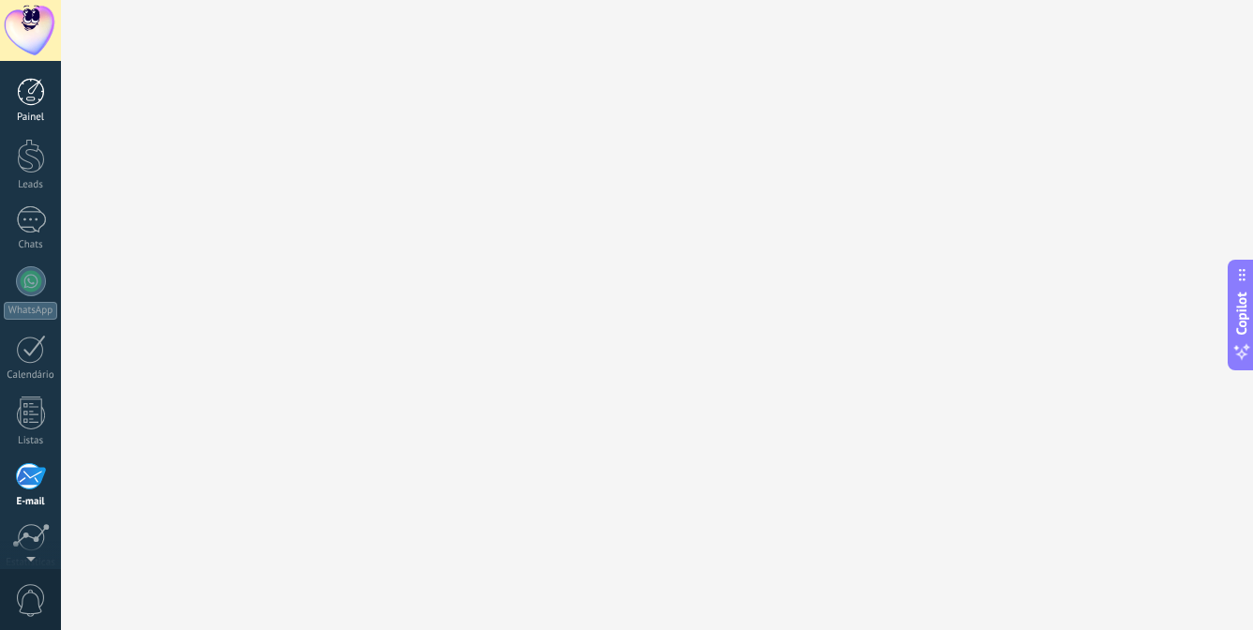
click at [34, 102] on div at bounding box center [31, 92] width 28 height 28
